Goal: Information Seeking & Learning: Learn about a topic

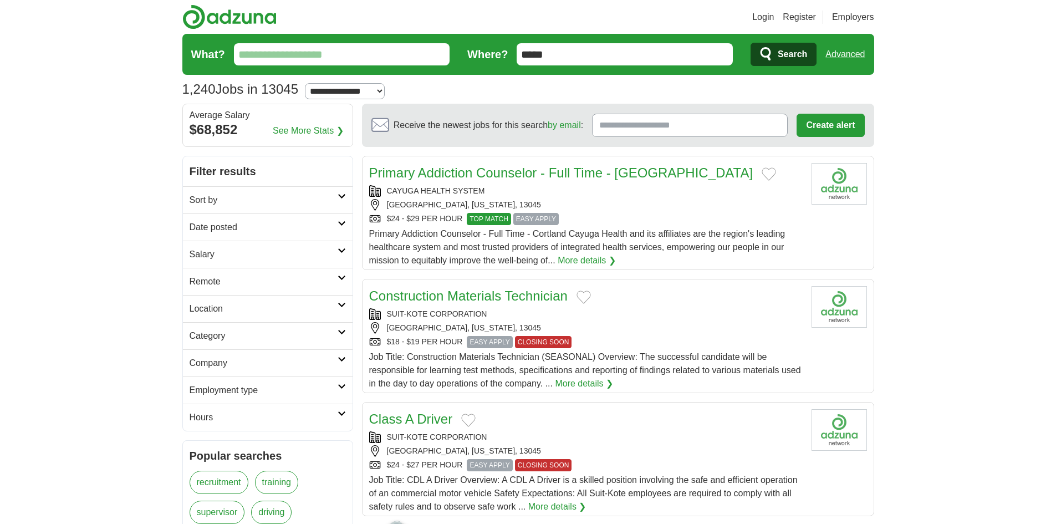
click at [762, 175] on button "Add to favorite jobs" at bounding box center [769, 173] width 14 height 13
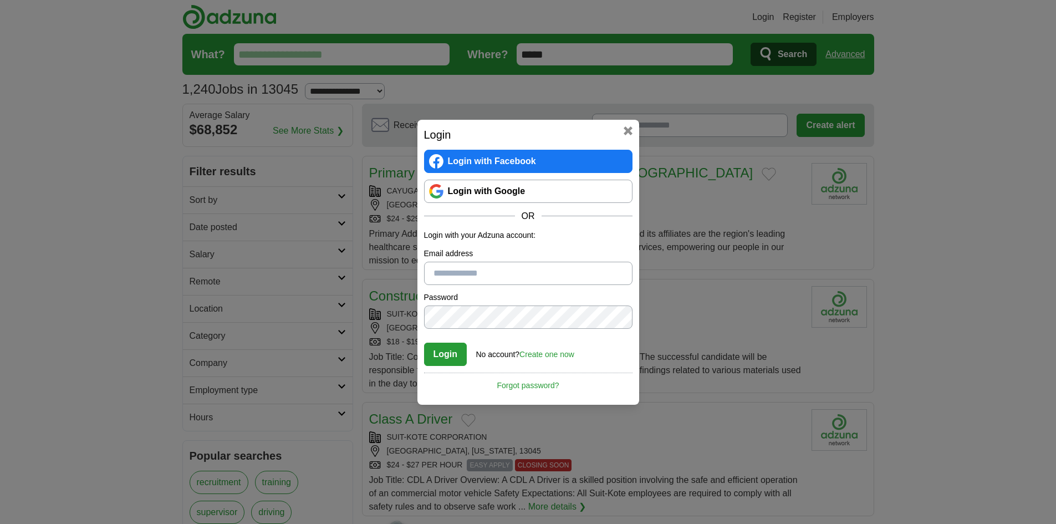
click at [568, 196] on link "Login with Google" at bounding box center [528, 191] width 208 height 23
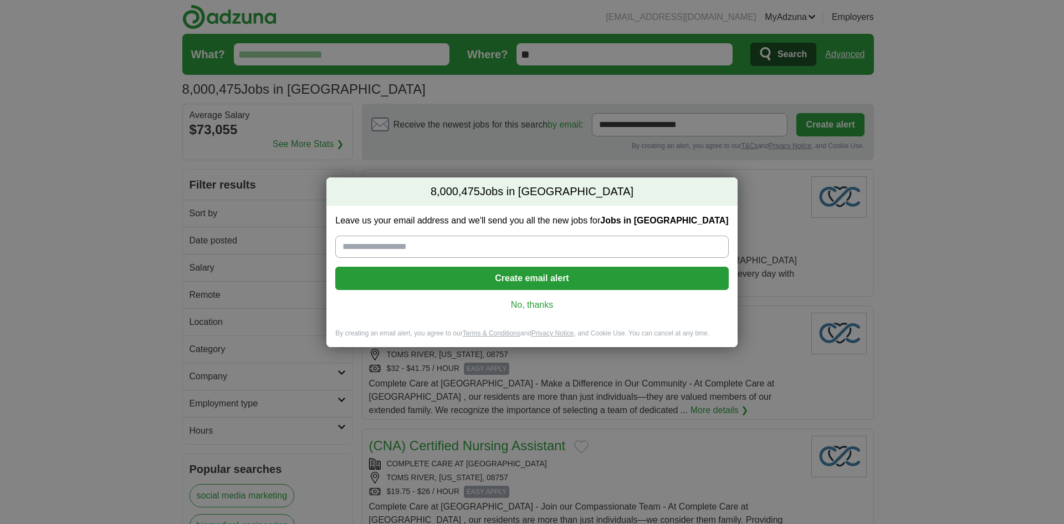
click at [532, 309] on link "No, thanks" at bounding box center [531, 305] width 375 height 12
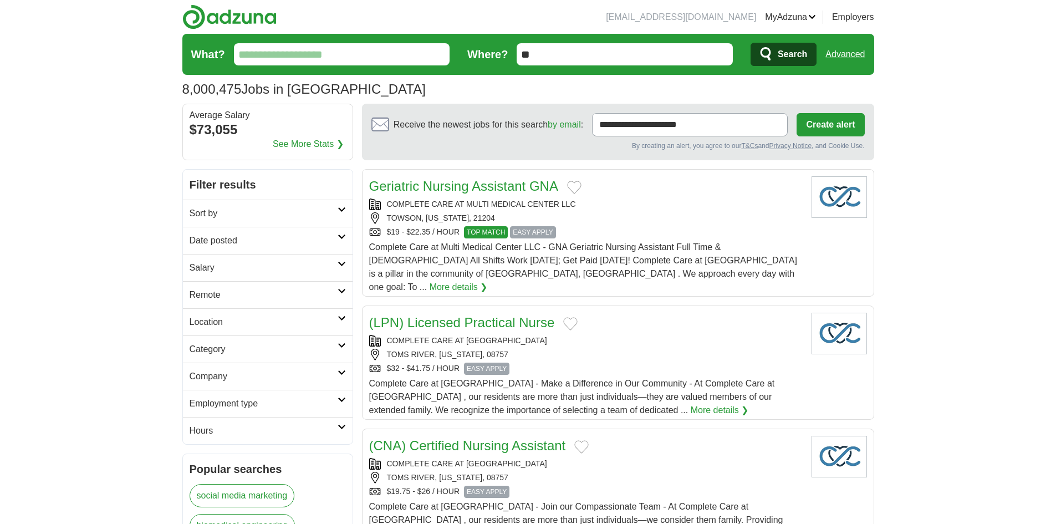
click at [341, 295] on link "Remote" at bounding box center [268, 294] width 170 height 27
click at [221, 317] on link "Remote jobs" at bounding box center [215, 321] width 50 height 9
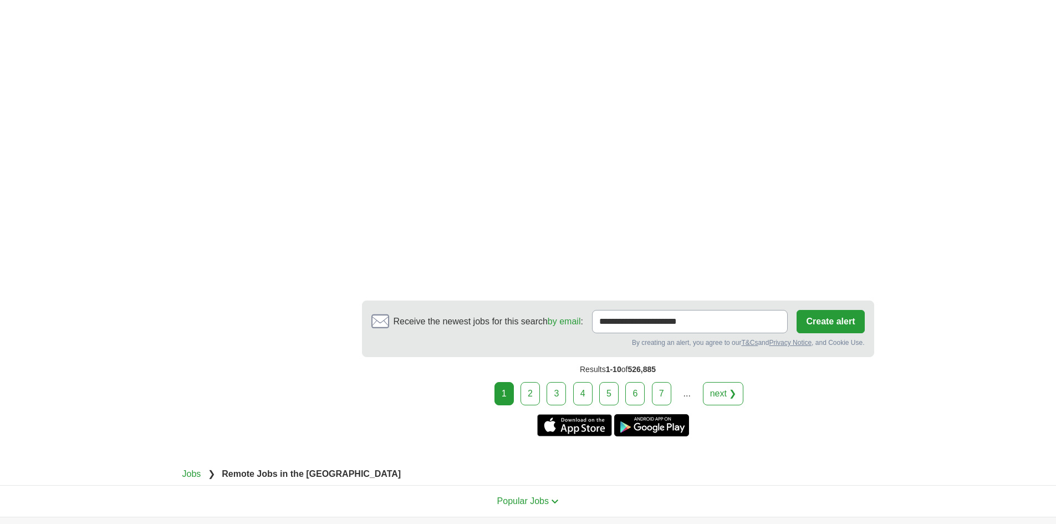
scroll to position [1996, 0]
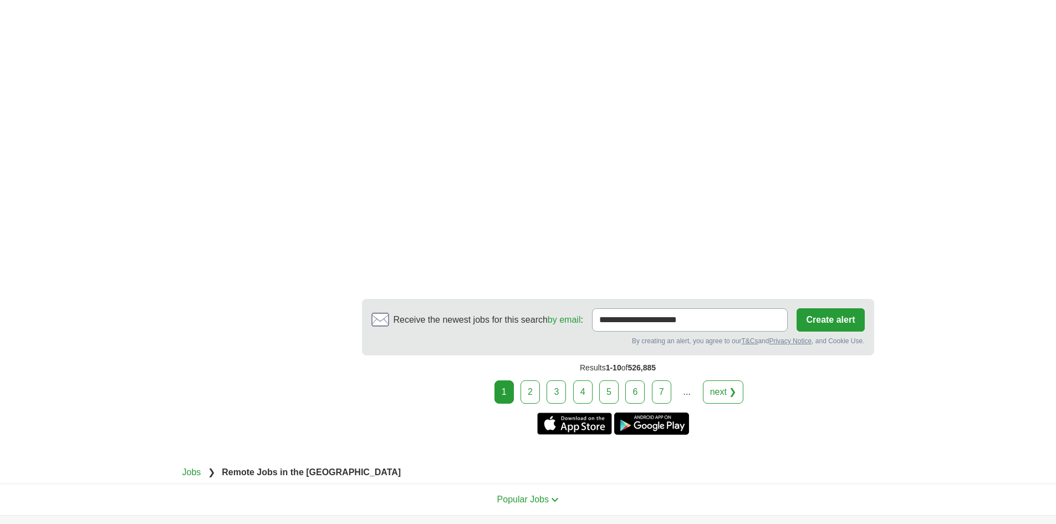
click at [534, 380] on link "2" at bounding box center [530, 391] width 19 height 23
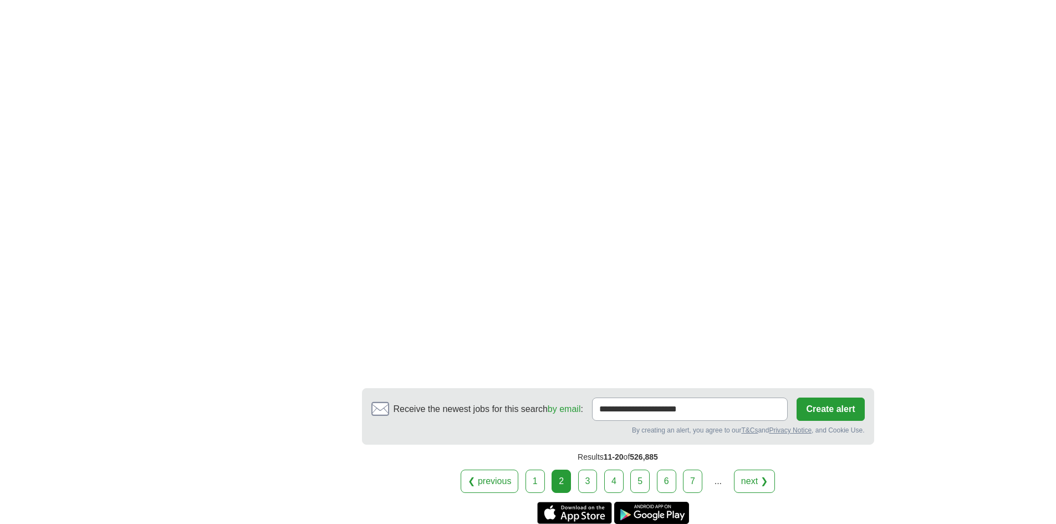
scroll to position [1885, 0]
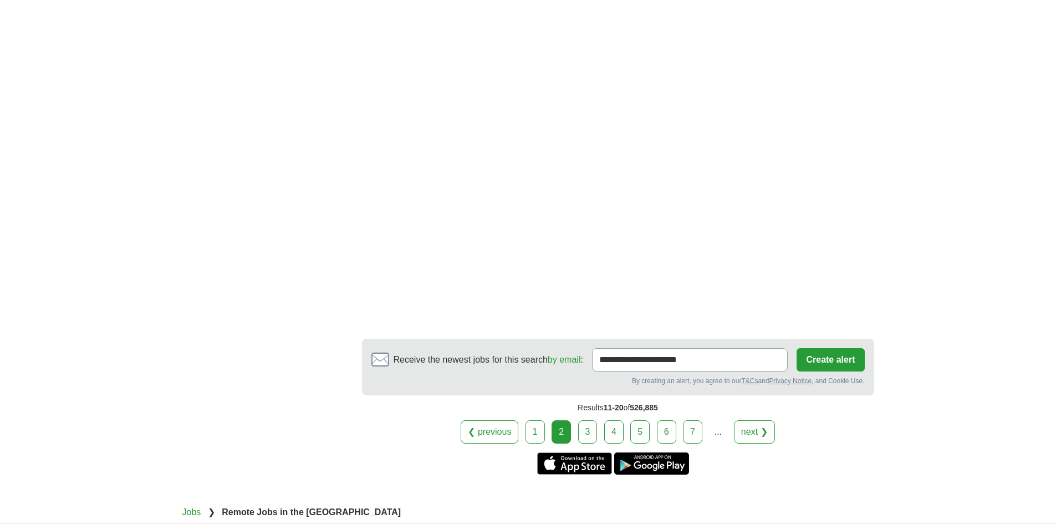
click at [583, 420] on link "3" at bounding box center [587, 431] width 19 height 23
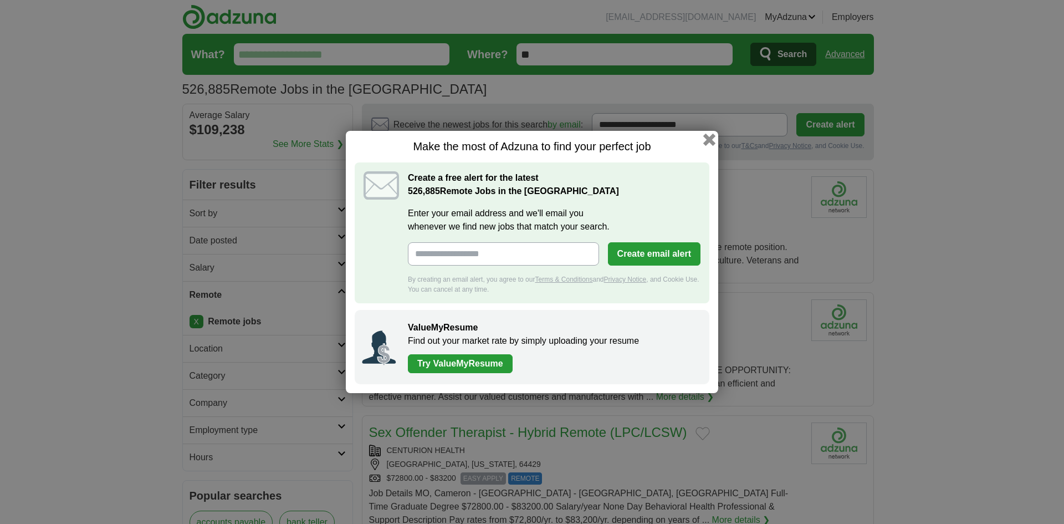
click at [709, 144] on button "button" at bounding box center [709, 140] width 12 height 12
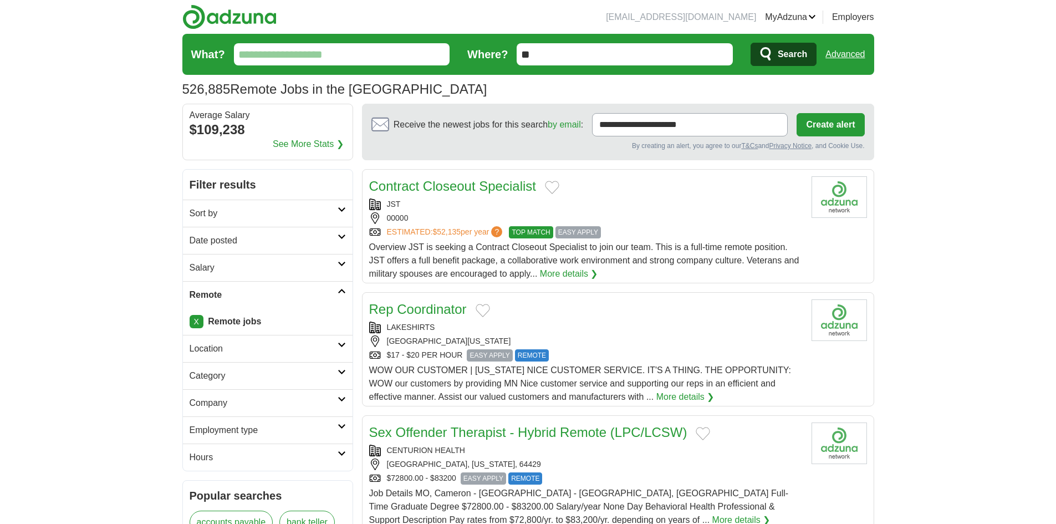
click at [196, 328] on link "X" at bounding box center [197, 321] width 14 height 13
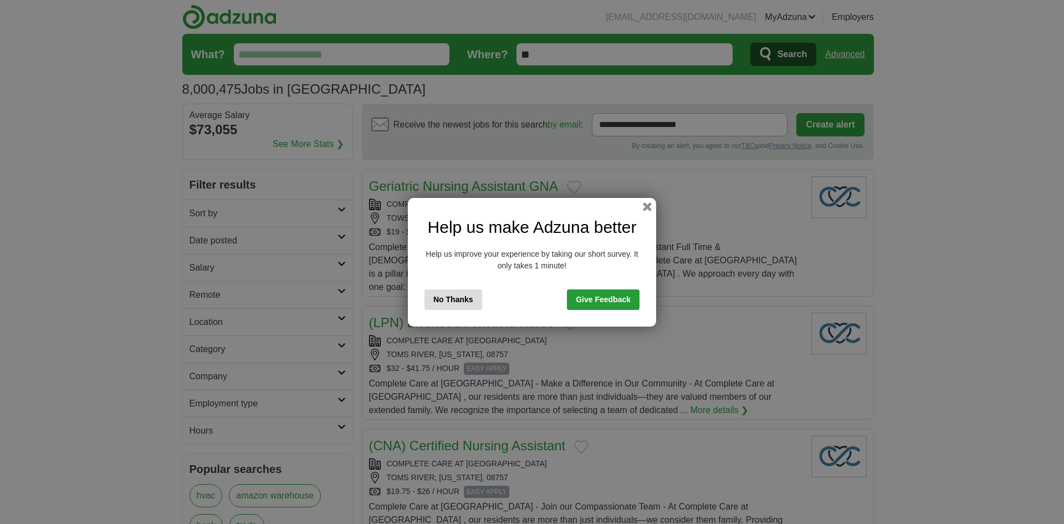
click at [445, 304] on button "No Thanks" at bounding box center [454, 299] width 58 height 21
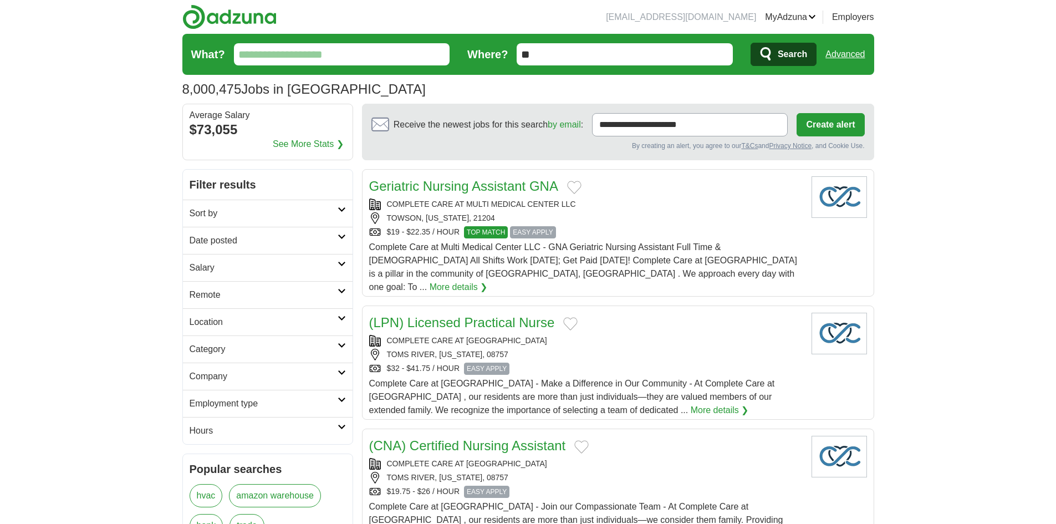
click at [346, 347] on link "Category" at bounding box center [268, 348] width 170 height 27
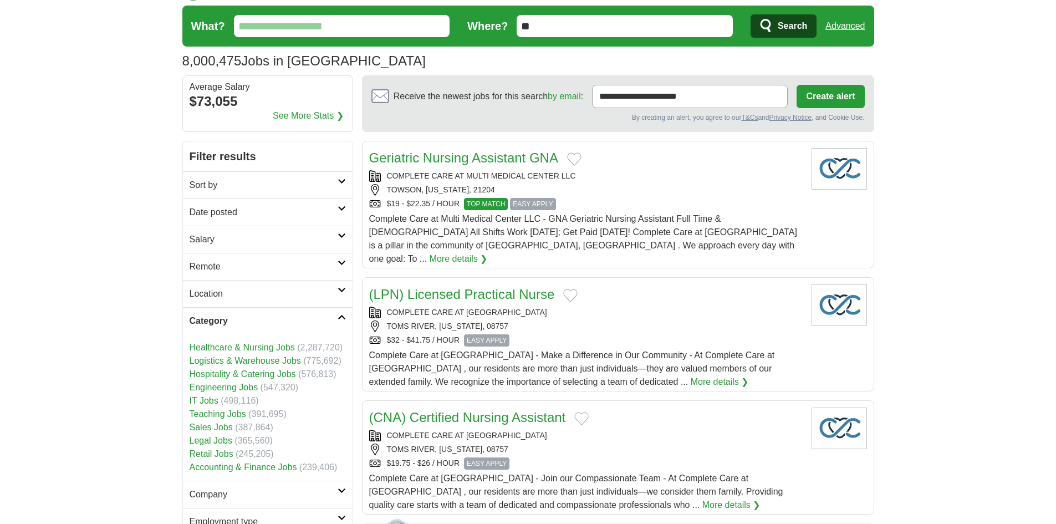
scroll to position [55, 0]
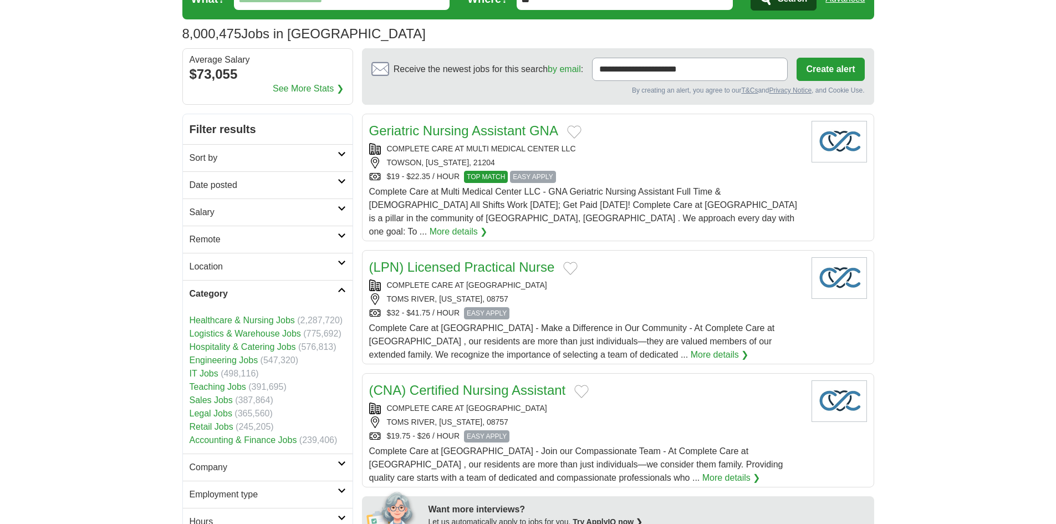
click at [203, 397] on link "Sales Jobs" at bounding box center [211, 399] width 43 height 9
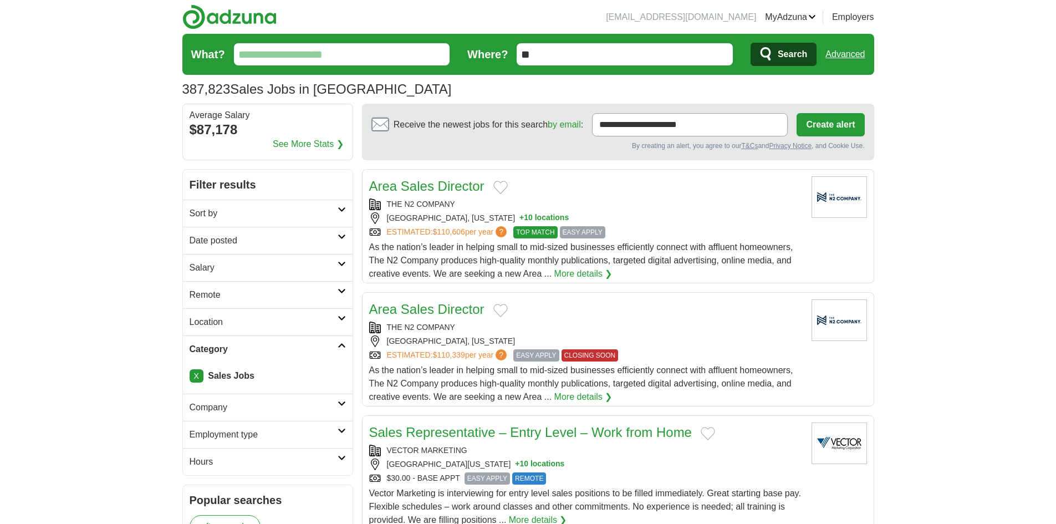
click at [559, 57] on input "**" at bounding box center [625, 54] width 216 height 22
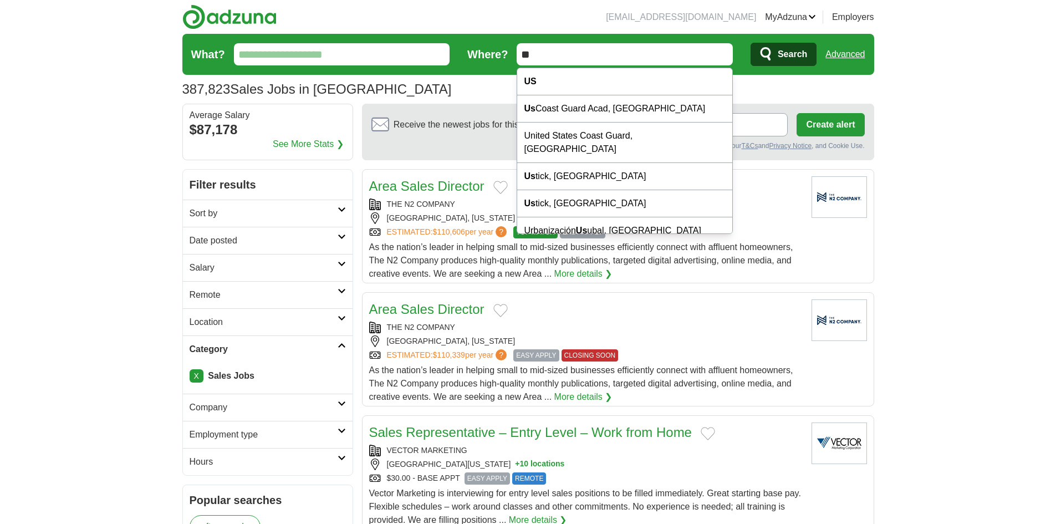
type input "*"
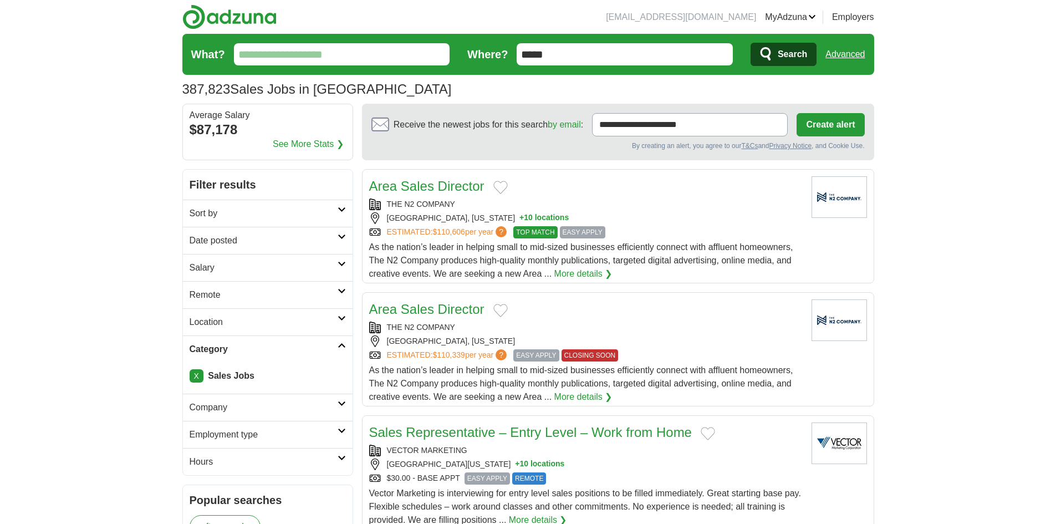
type input "*****"
click at [751, 43] on button "Search" at bounding box center [784, 54] width 66 height 23
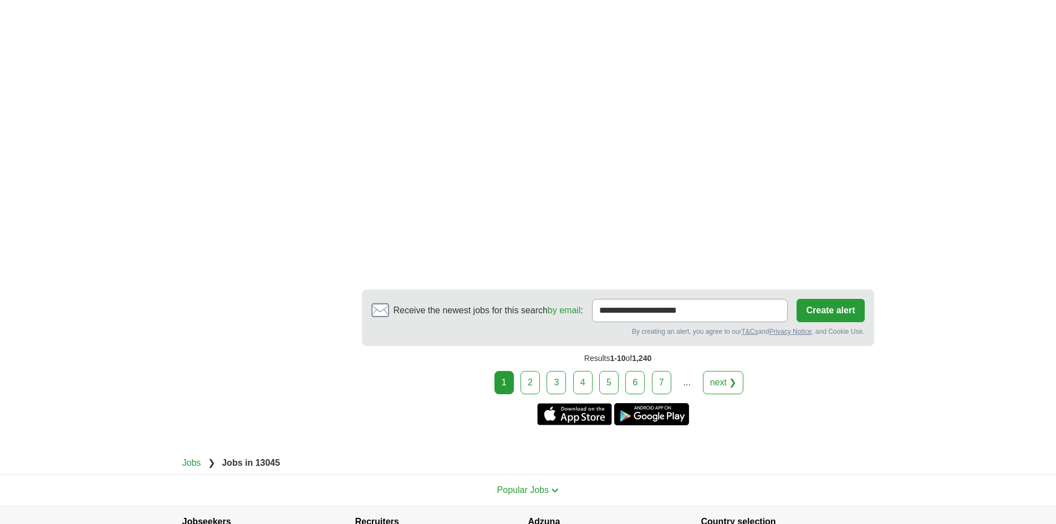
scroll to position [1996, 0]
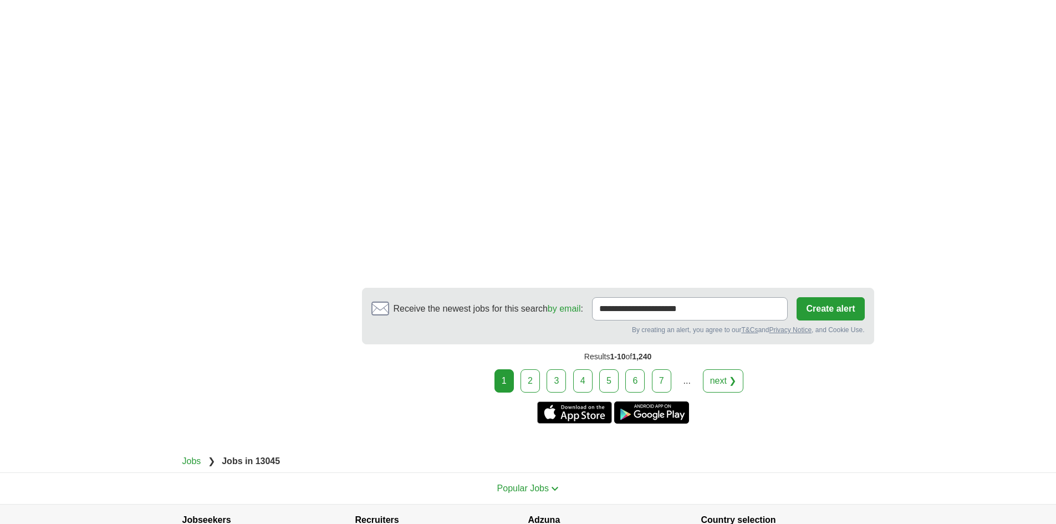
click at [666, 371] on link "7" at bounding box center [661, 380] width 19 height 23
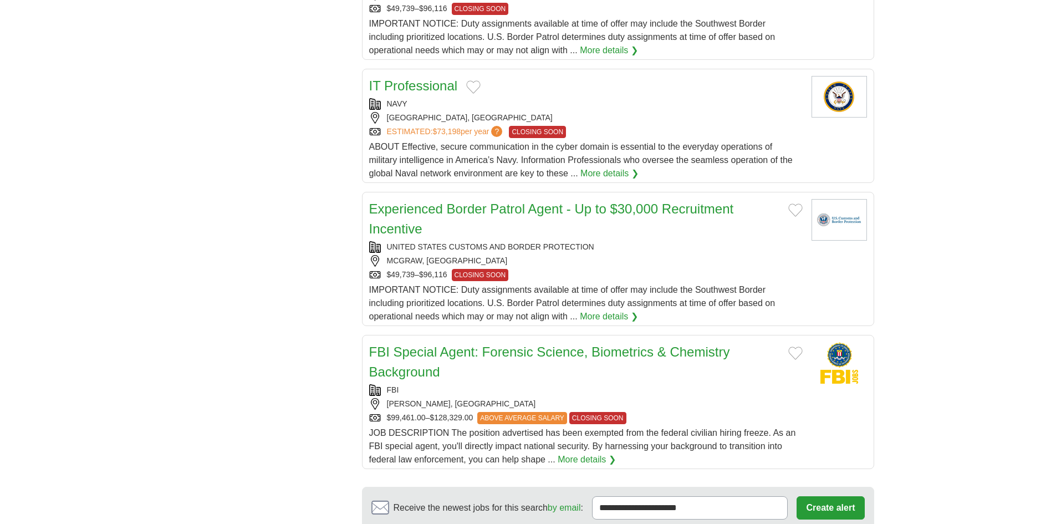
scroll to position [1164, 0]
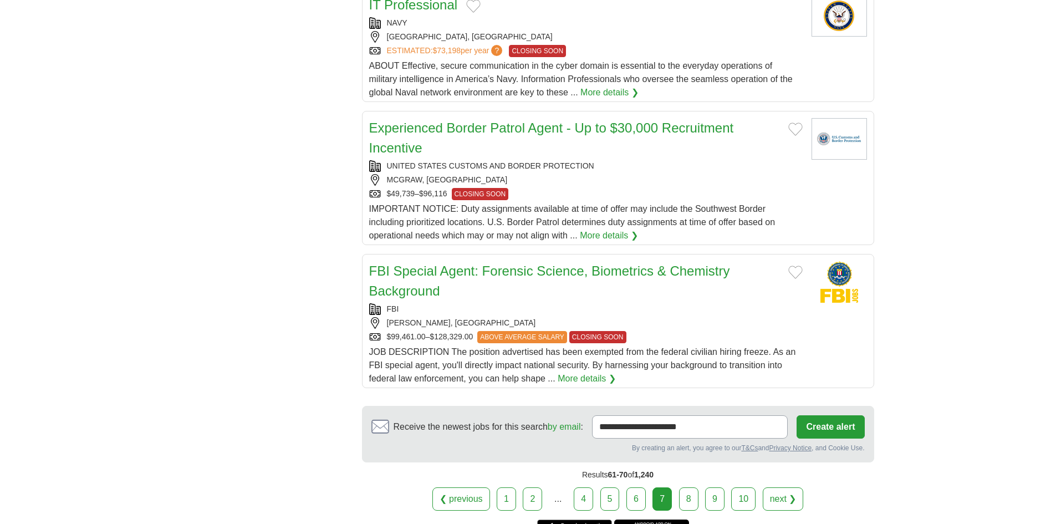
click at [690, 499] on link "8" at bounding box center [688, 498] width 19 height 23
click at [690, 495] on link "8" at bounding box center [688, 498] width 19 height 23
click at [687, 494] on link "8" at bounding box center [688, 498] width 19 height 23
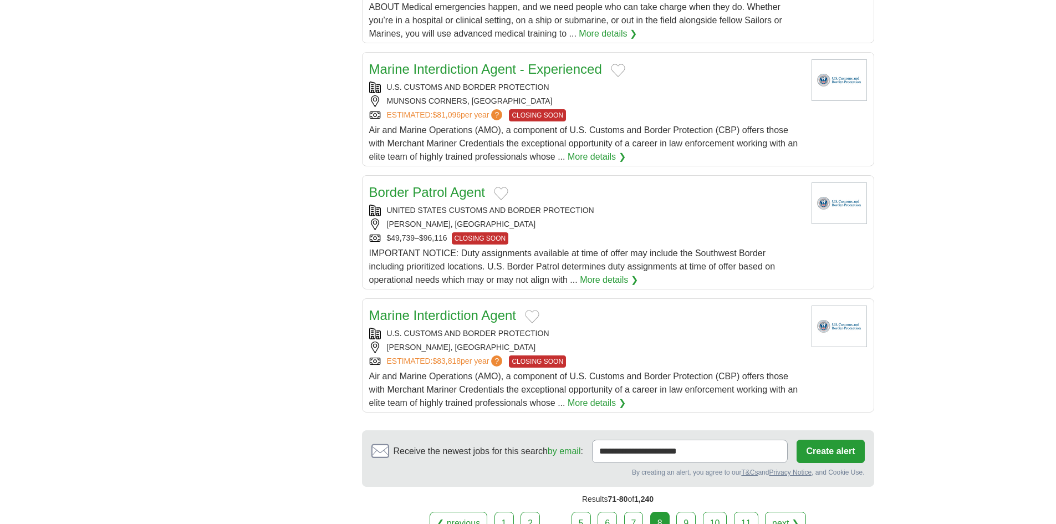
scroll to position [1164, 0]
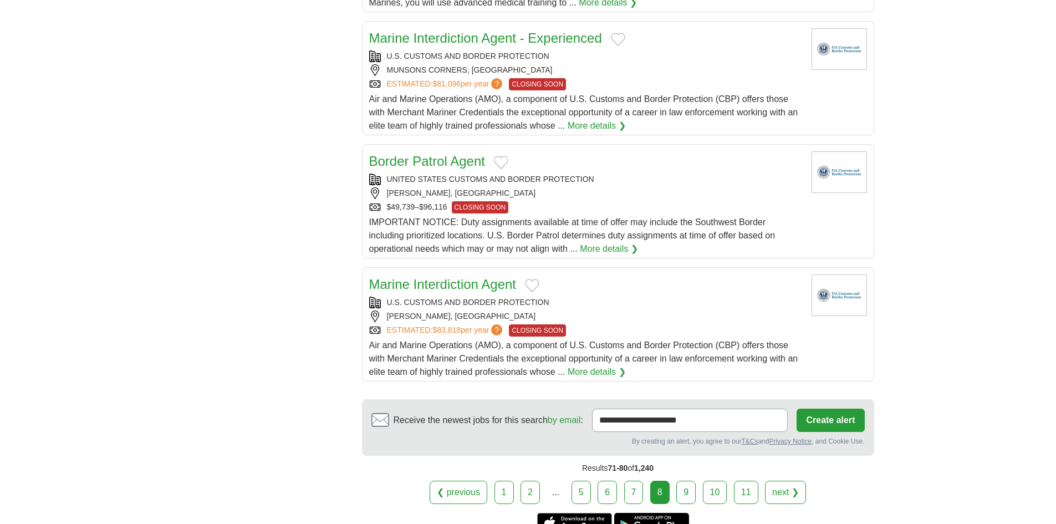
click at [687, 481] on link "9" at bounding box center [685, 492] width 19 height 23
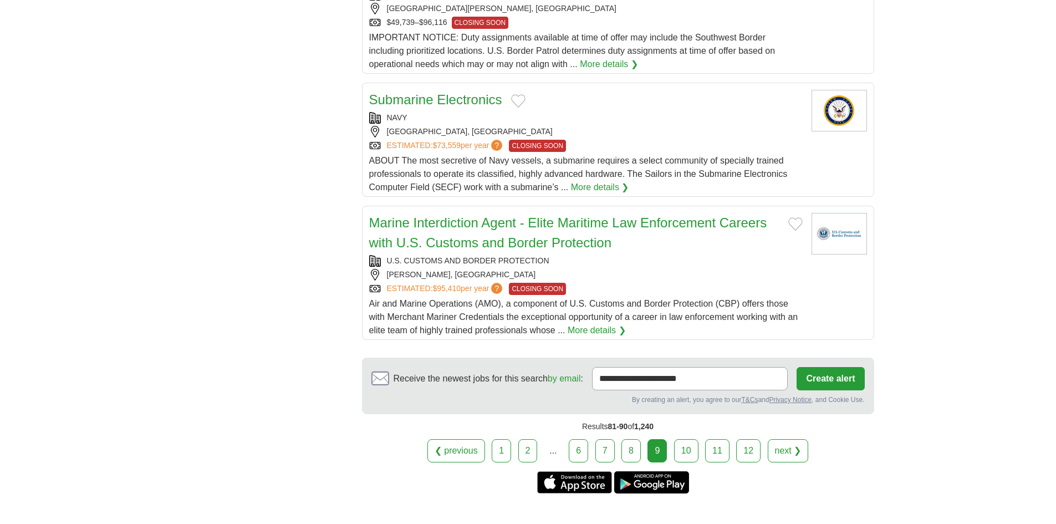
scroll to position [1275, 0]
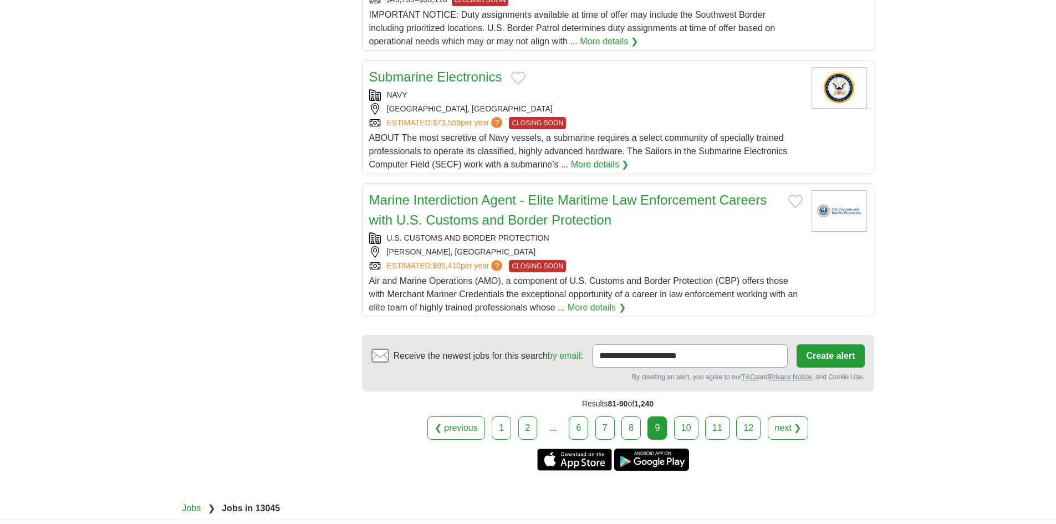
click at [686, 438] on link "10" at bounding box center [686, 427] width 24 height 23
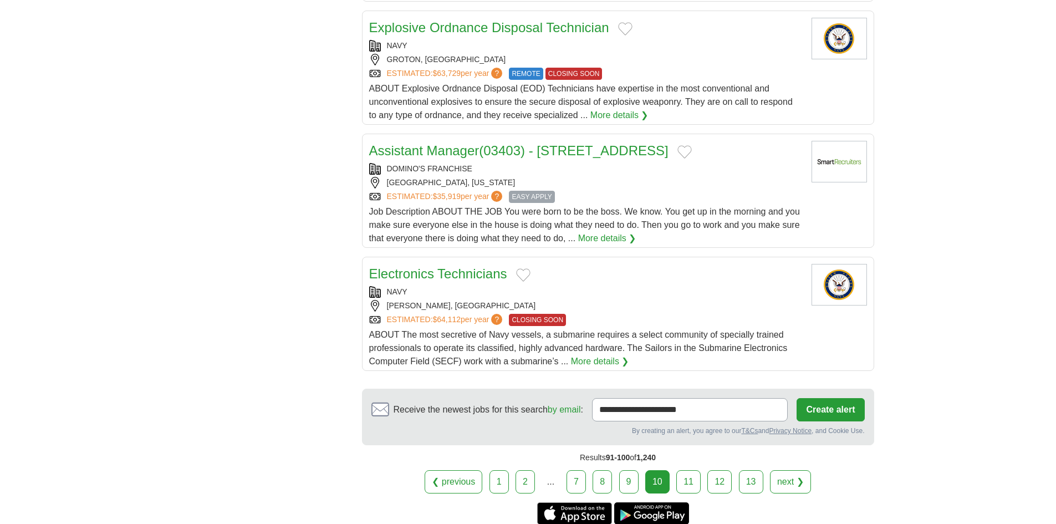
scroll to position [1164, 0]
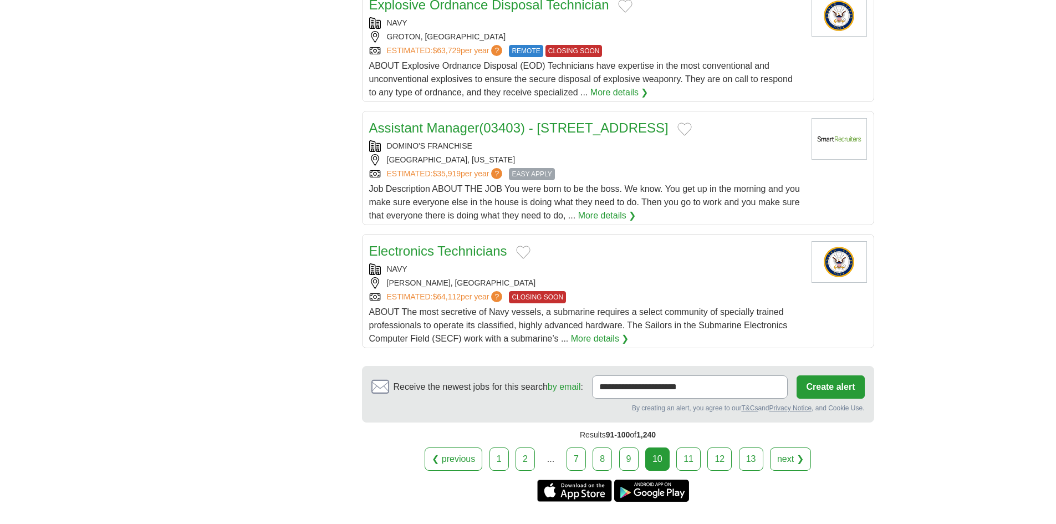
click at [695, 466] on link "11" at bounding box center [688, 458] width 24 height 23
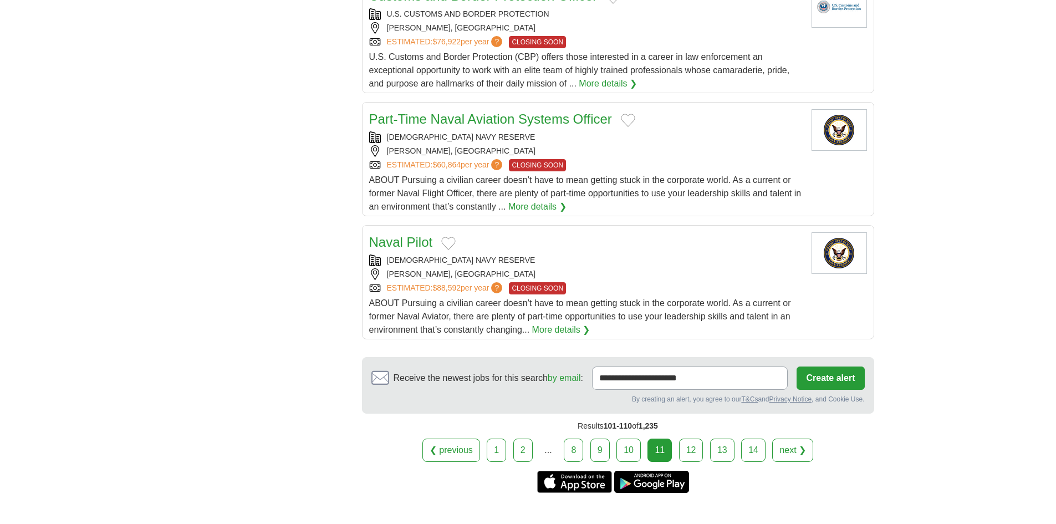
scroll to position [1220, 0]
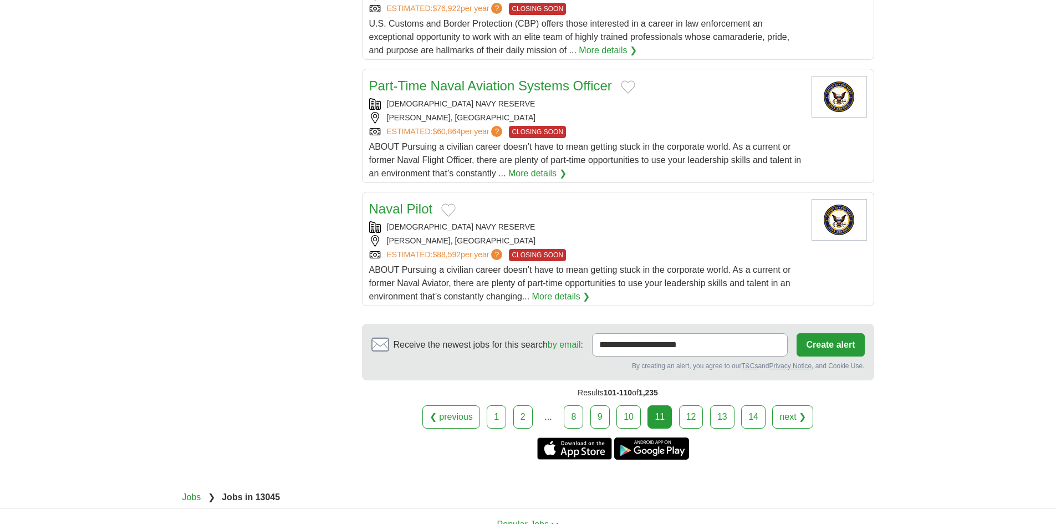
click at [689, 406] on link "12" at bounding box center [691, 416] width 24 height 23
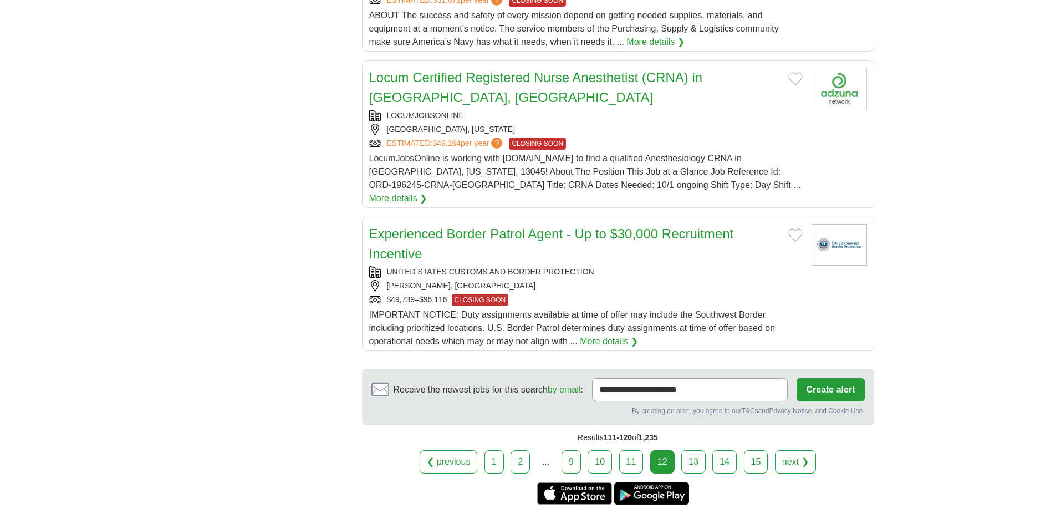
scroll to position [1275, 0]
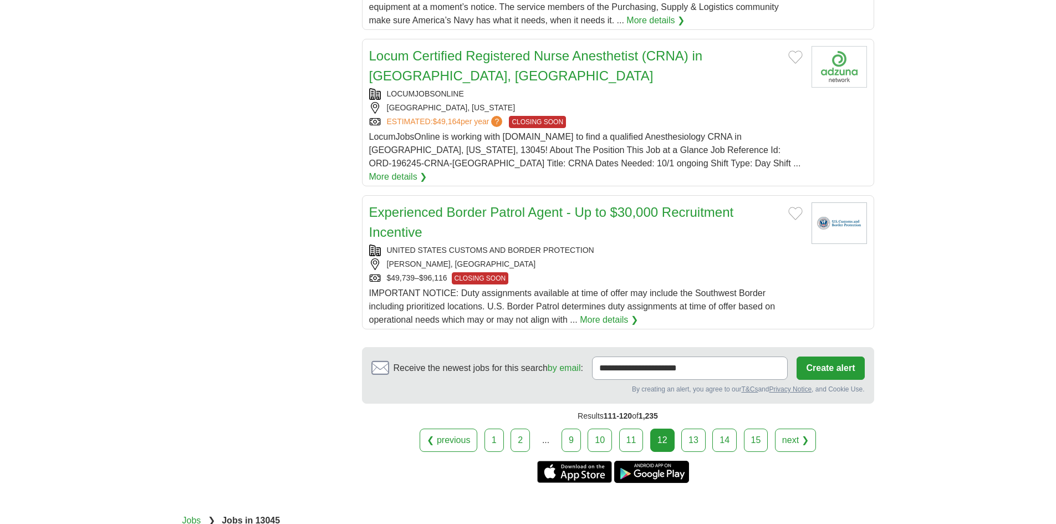
click at [698, 429] on link "13" at bounding box center [693, 440] width 24 height 23
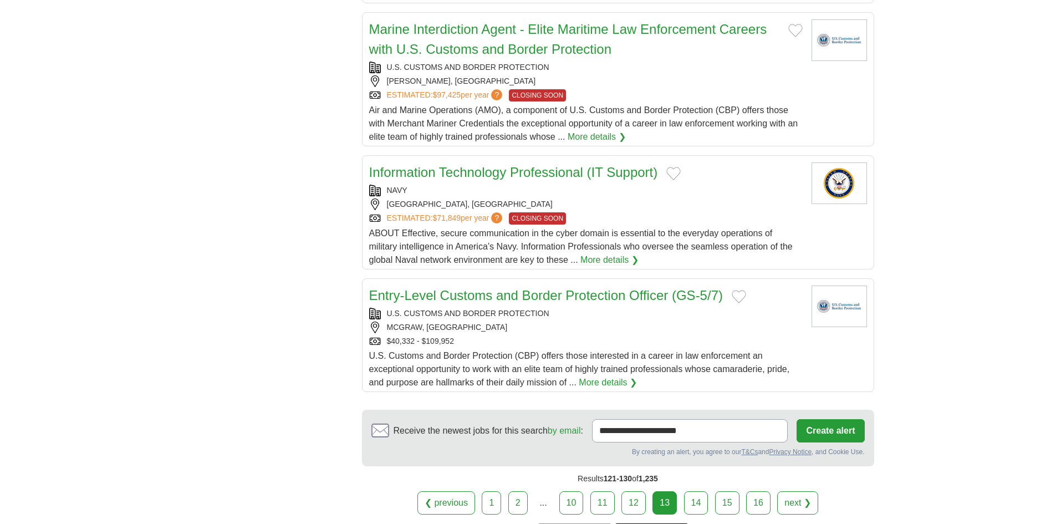
scroll to position [1220, 0]
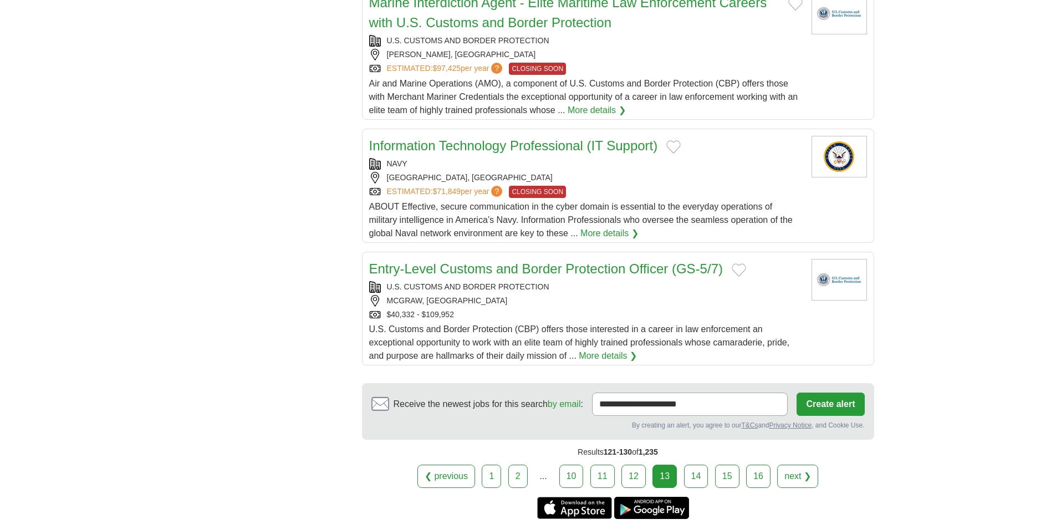
click at [751, 468] on link "16" at bounding box center [758, 476] width 24 height 23
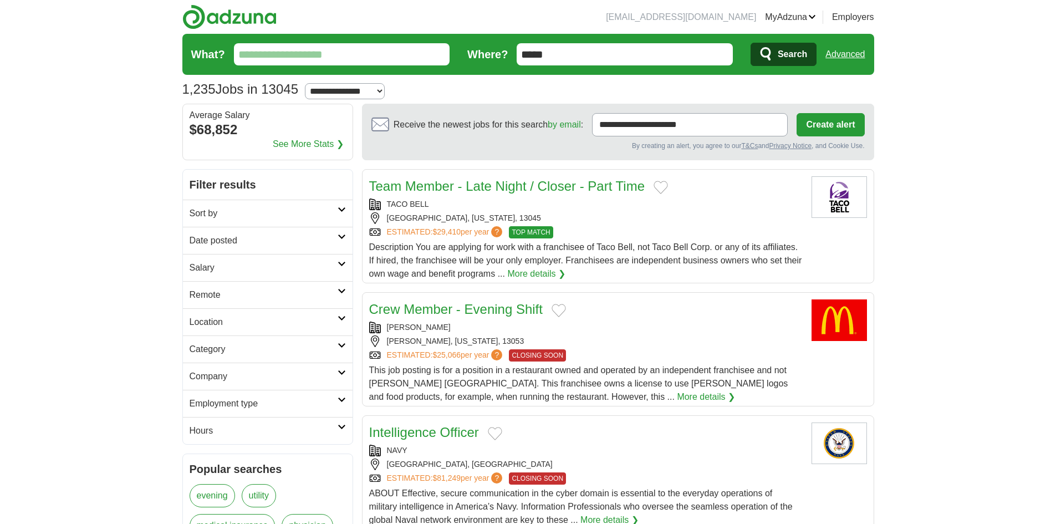
click at [629, 186] on link "Team Member - Late Night / Closer - Part Time" at bounding box center [507, 186] width 276 height 15
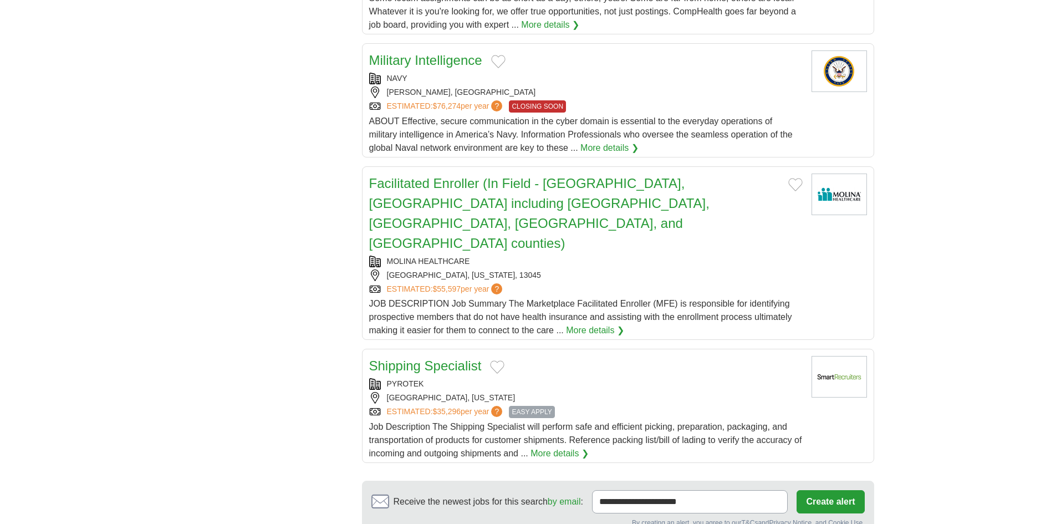
scroll to position [1109, 0]
click at [447, 378] on div "PYROTEK CORTLAND, NEW YORK ESTIMATED: $35,296 per year ? EASY APPLY" at bounding box center [586, 398] width 434 height 40
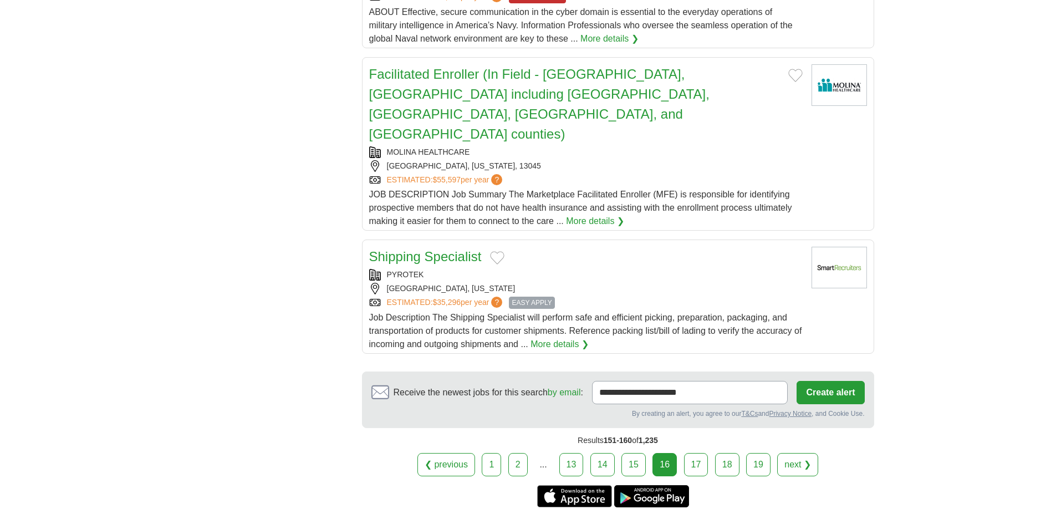
scroll to position [1220, 0]
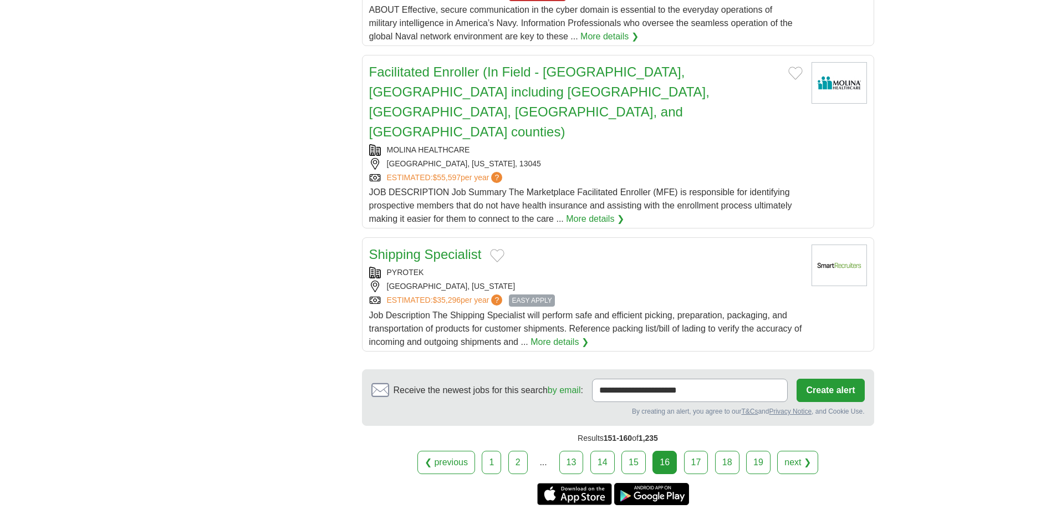
click at [701, 451] on link "17" at bounding box center [696, 462] width 24 height 23
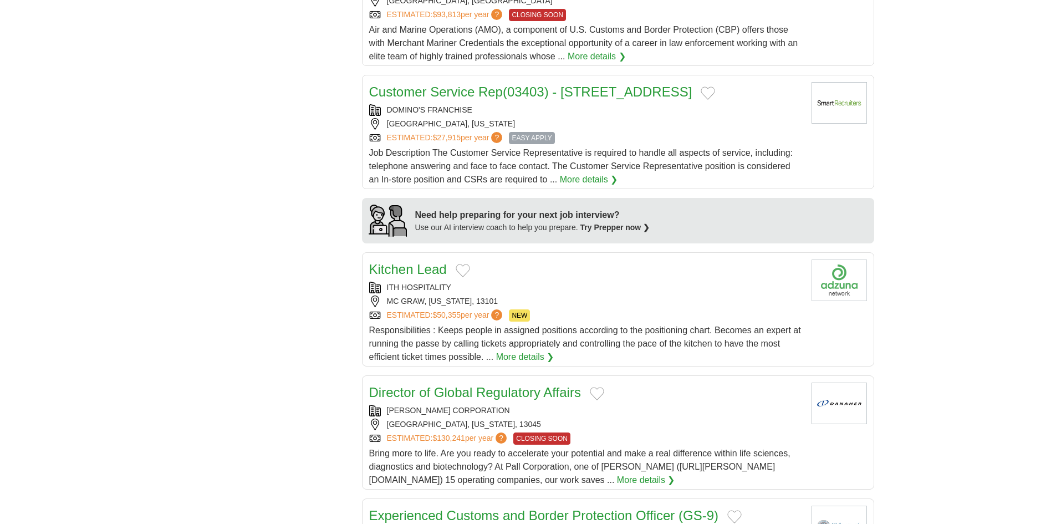
scroll to position [832, 0]
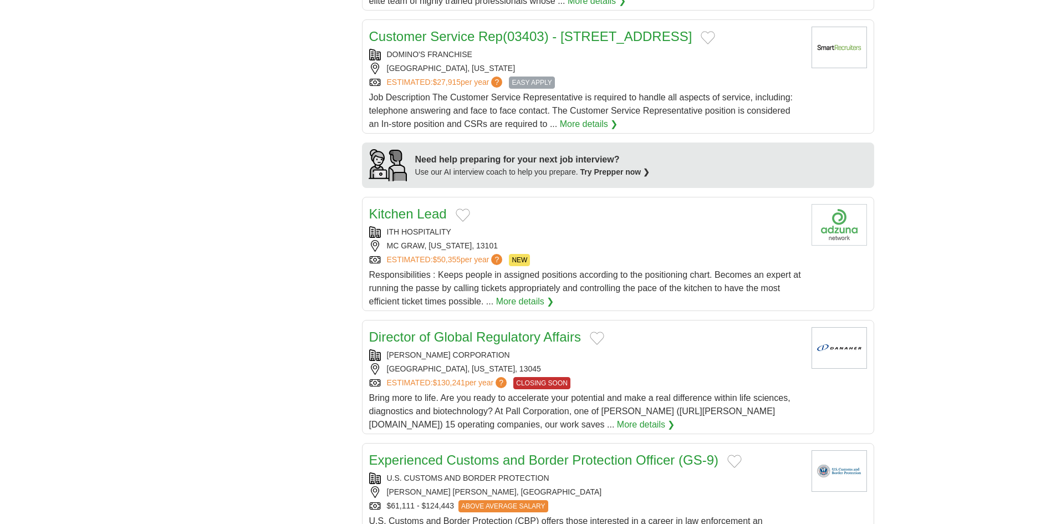
click at [408, 218] on link "Kitchen Lead" at bounding box center [408, 213] width 78 height 15
